Goal: Find specific page/section: Find specific page/section

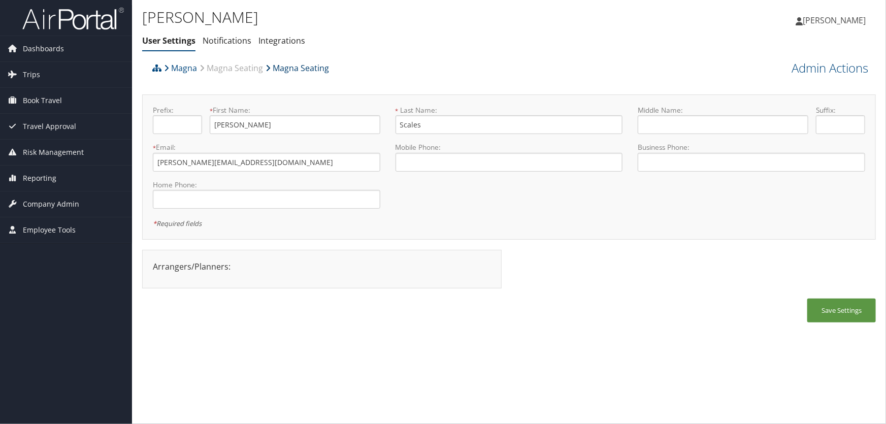
click at [282, 66] on link "Magna Seating" at bounding box center [296, 68] width 63 height 20
click at [28, 173] on span "Reporting" at bounding box center [40, 177] width 34 height 25
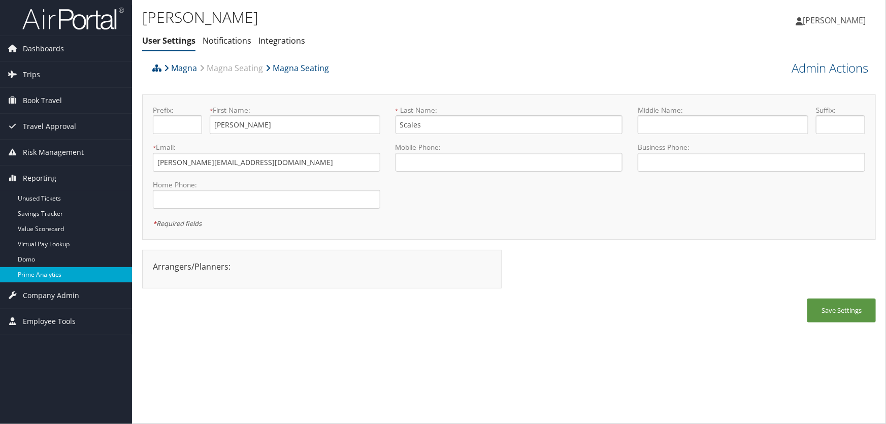
click at [41, 276] on link "Prime Analytics" at bounding box center [66, 274] width 132 height 15
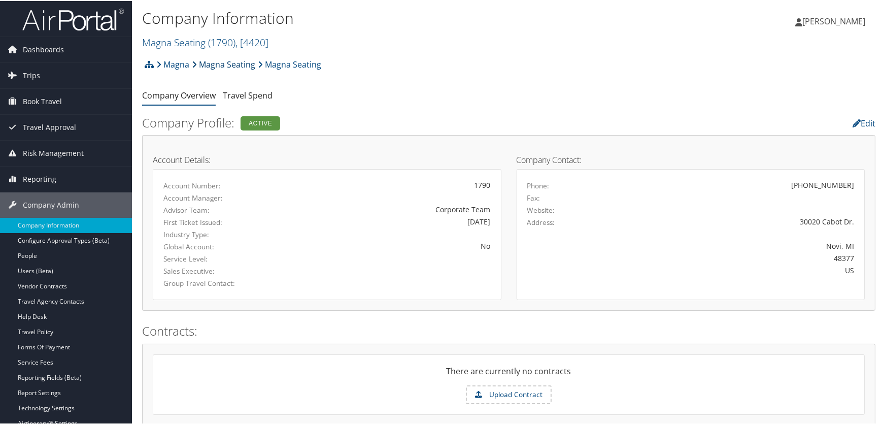
click at [224, 61] on link "Magna Seating" at bounding box center [223, 63] width 63 height 20
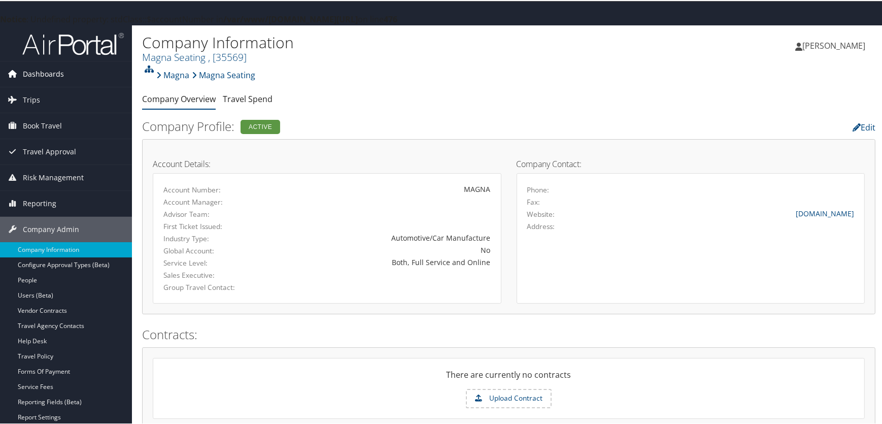
click at [37, 71] on span "Dashboards" at bounding box center [43, 72] width 41 height 25
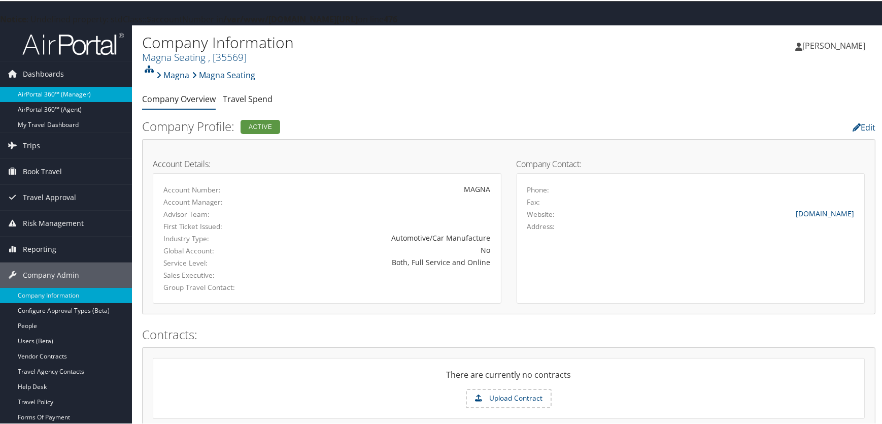
click at [43, 91] on link "AirPortal 360™ (Manager)" at bounding box center [66, 93] width 132 height 15
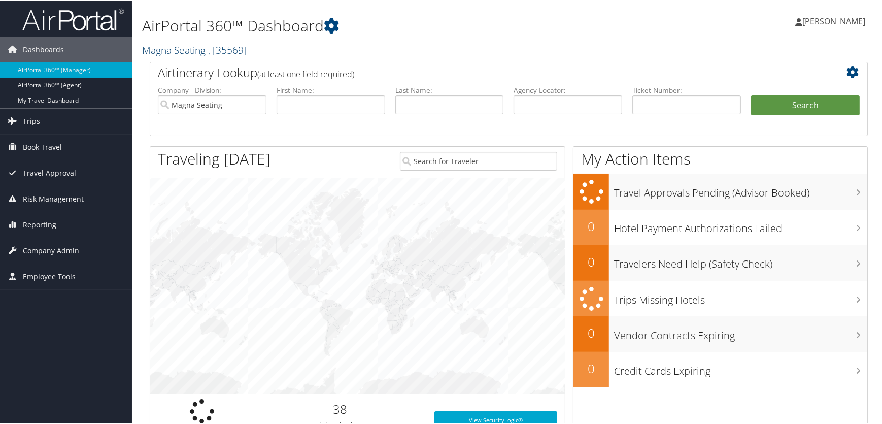
click at [184, 50] on link "Magna Seating , [ 35569 ]" at bounding box center [194, 49] width 105 height 14
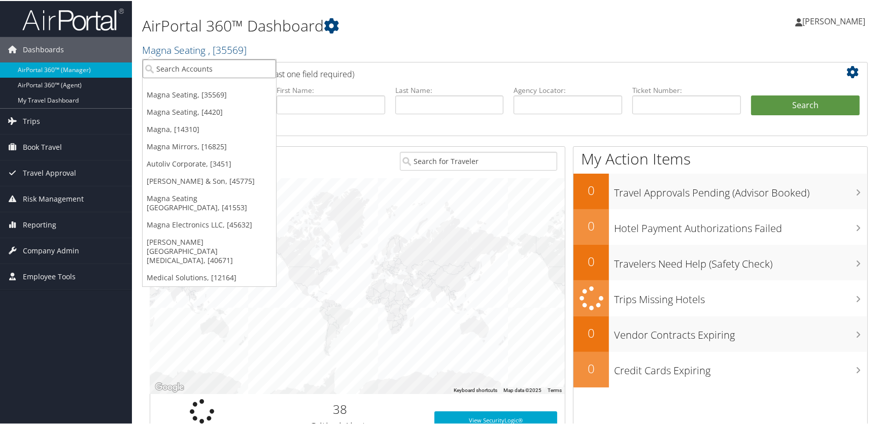
click at [181, 70] on input "search" at bounding box center [210, 67] width 134 height 19
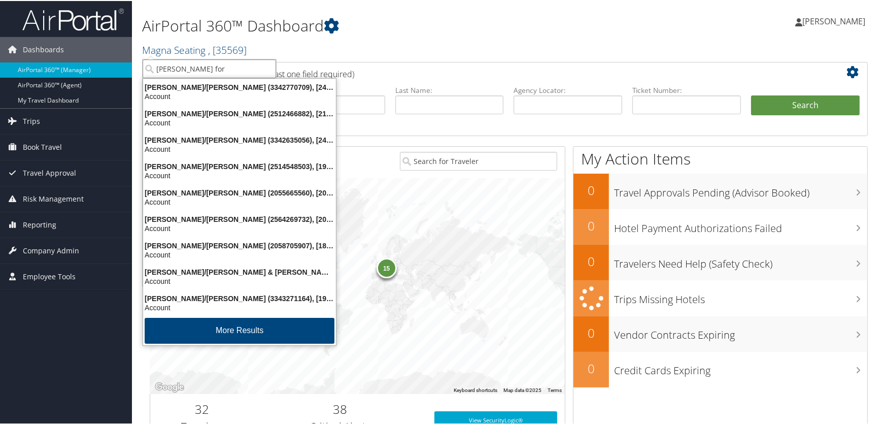
type input "henry ford"
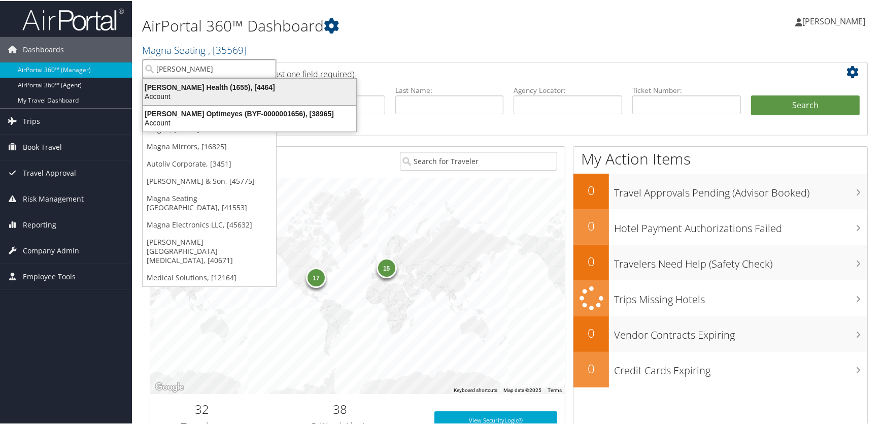
click at [191, 87] on div "Henry Ford Health (1655), [4464]" at bounding box center [249, 86] width 225 height 9
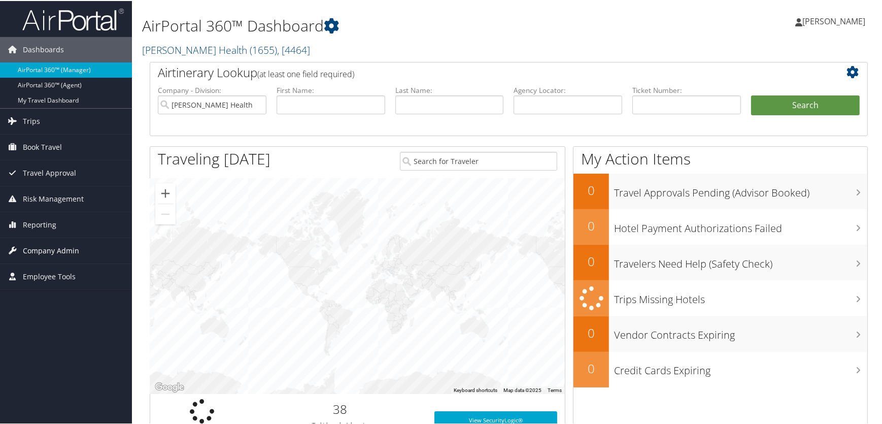
click at [32, 253] on span "Company Admin" at bounding box center [51, 249] width 56 height 25
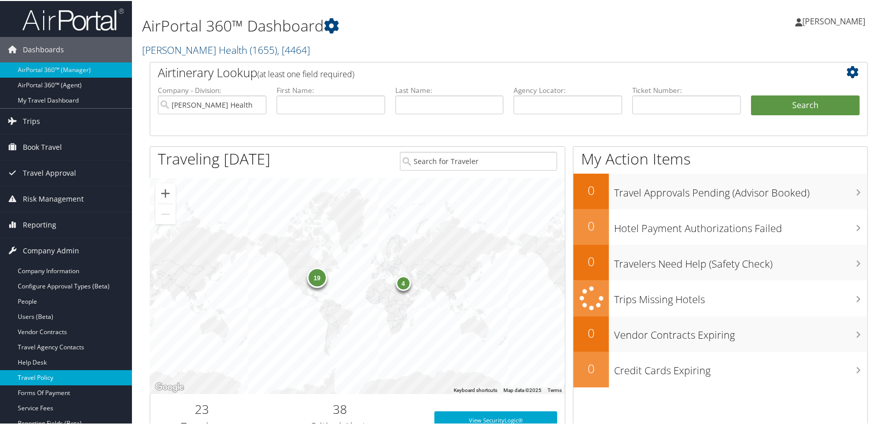
click at [42, 376] on link "Travel Policy" at bounding box center [66, 376] width 132 height 15
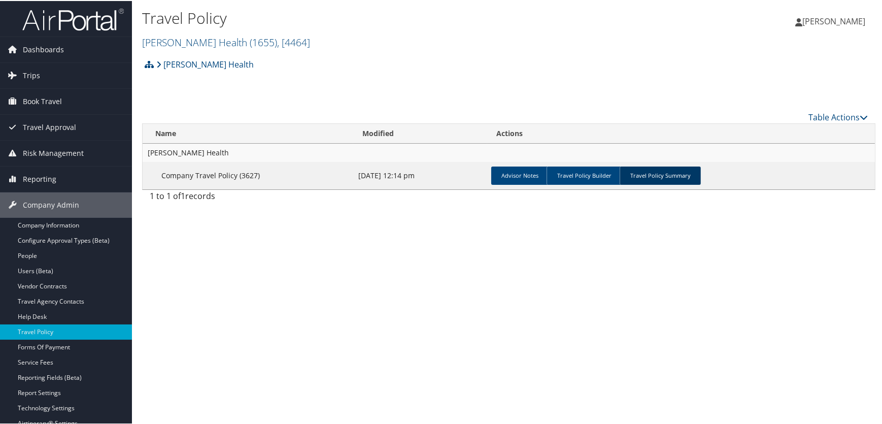
click at [667, 175] on link "Travel Policy Summary" at bounding box center [660, 174] width 81 height 18
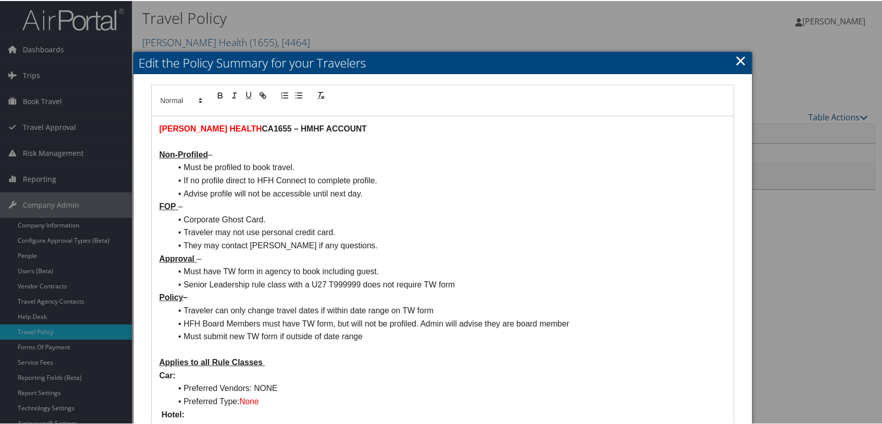
drag, startPoint x: 414, startPoint y: 179, endPoint x: 276, endPoint y: 178, distance: 138.6
click at [276, 178] on li "If no profile direct to HFH Connect to complete profile." at bounding box center [449, 179] width 555 height 13
